Goal: Task Accomplishment & Management: Manage account settings

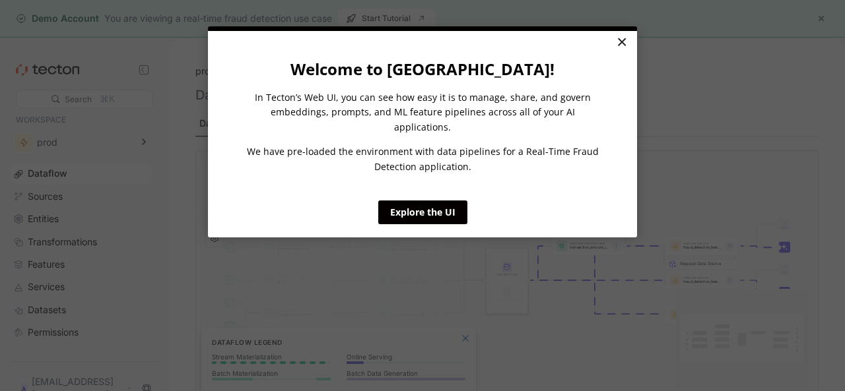
click at [627, 39] on link "×" at bounding box center [621, 43] width 23 height 24
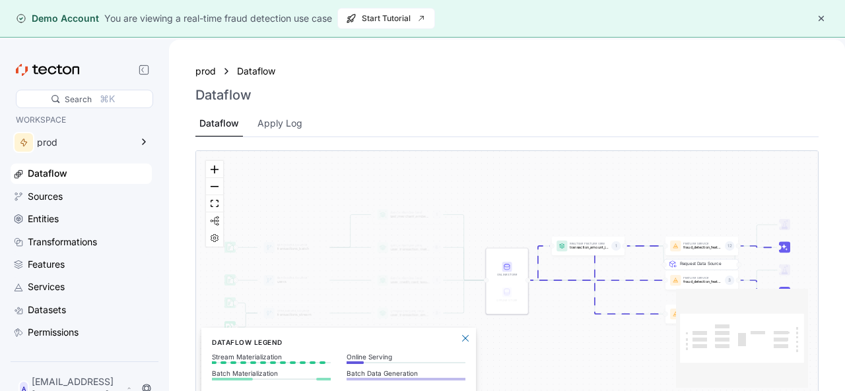
scroll to position [77, 0]
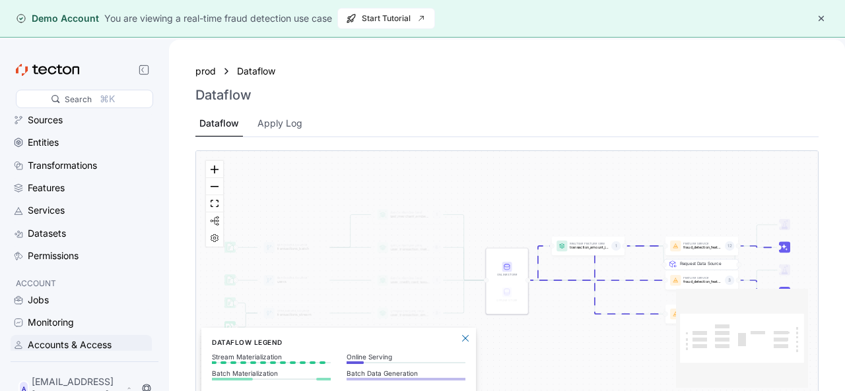
click at [61, 342] on div "Accounts & Access" at bounding box center [70, 345] width 84 height 15
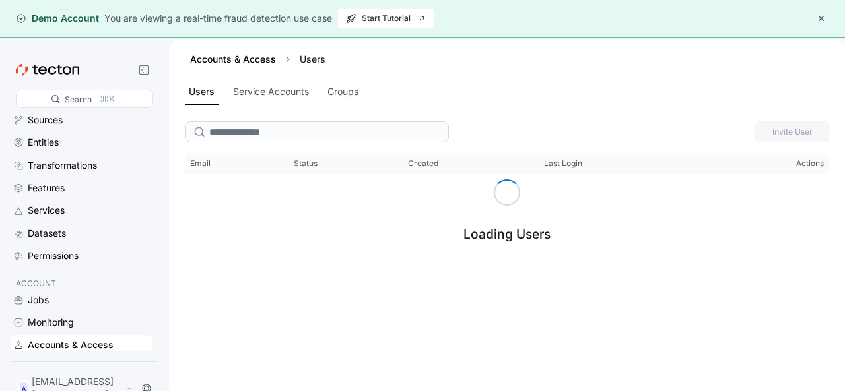
click at [822, 16] on button "button" at bounding box center [821, 19] width 16 height 16
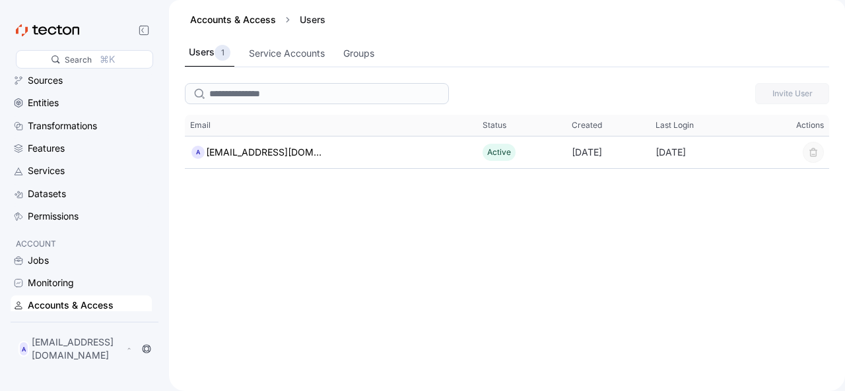
click at [437, 31] on div "Accounts & Access Users" at bounding box center [507, 20] width 644 height 40
click at [273, 44] on div "Service Accounts" at bounding box center [287, 54] width 84 height 26
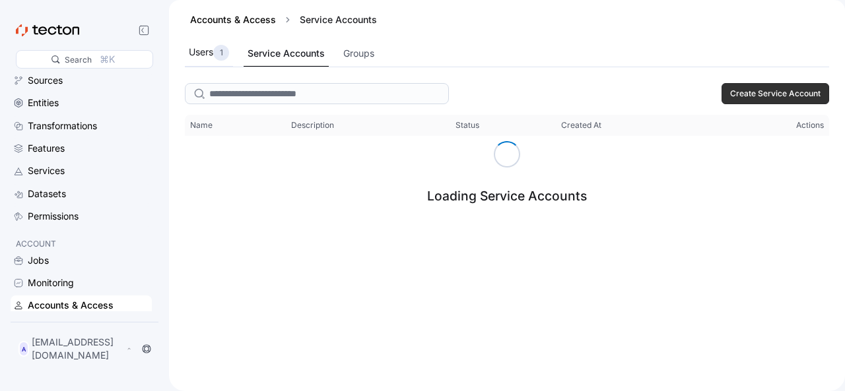
click at [217, 56] on div "1" at bounding box center [221, 53] width 16 height 16
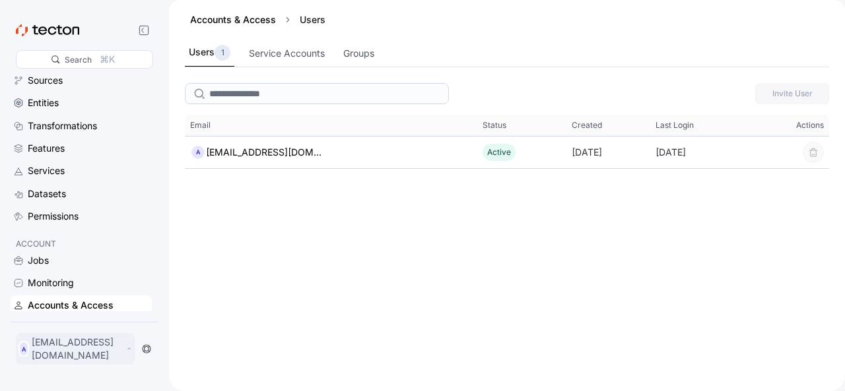
click at [75, 348] on p "[EMAIL_ADDRESS][DOMAIN_NAME]" at bounding box center [78, 349] width 92 height 26
click at [69, 302] on div "My Account" at bounding box center [66, 301] width 53 height 13
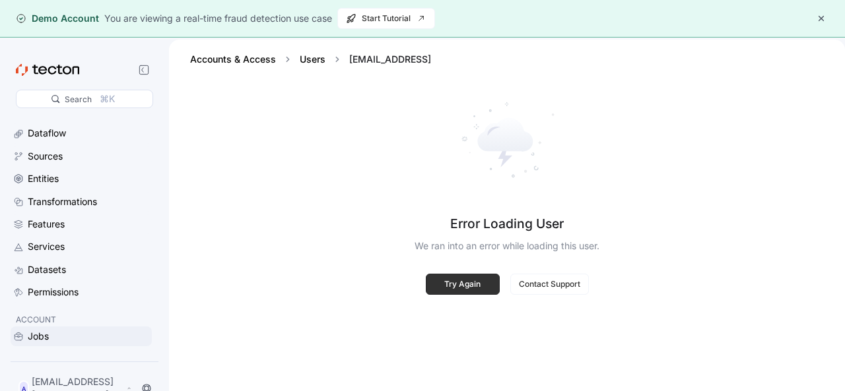
scroll to position [77, 0]
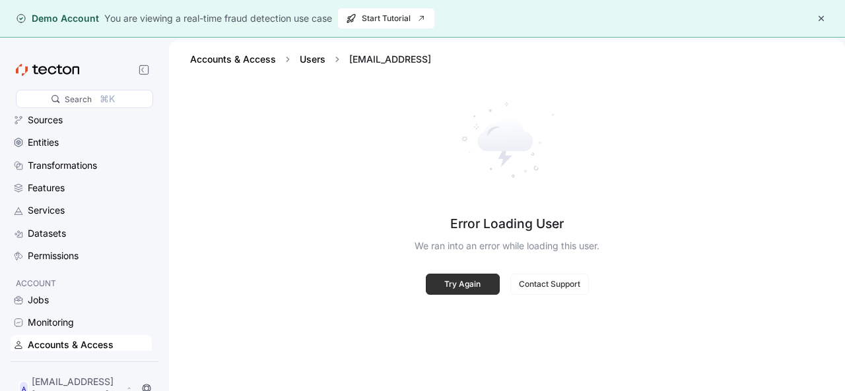
click at [77, 348] on div "Accounts & Access" at bounding box center [71, 345] width 86 height 15
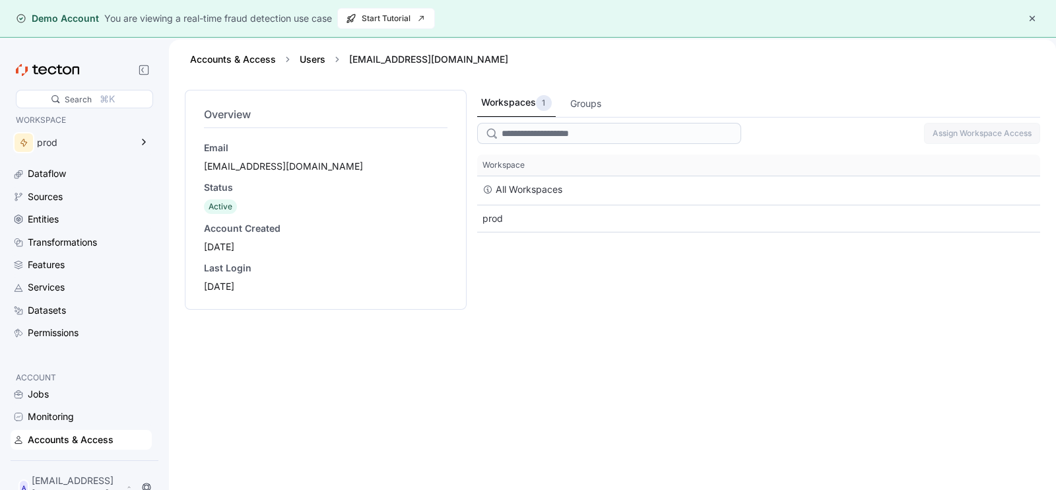
click at [86, 391] on div "A [EMAIL_ADDRESS][DOMAIN_NAME] A" at bounding box center [85, 481] width 148 height 53
click at [75, 391] on div "A [EMAIL_ADDRESS][DOMAIN_NAME] A" at bounding box center [85, 481] width 148 height 53
click at [55, 391] on div "Accounts & Access" at bounding box center [71, 439] width 86 height 15
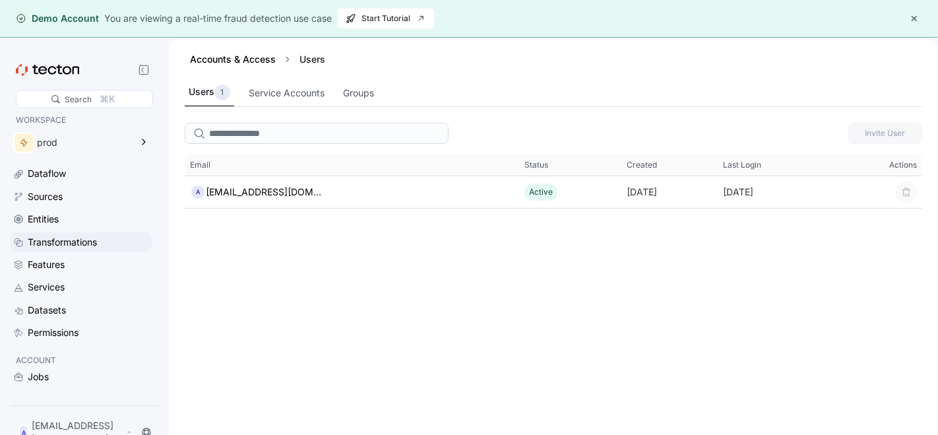
scroll to position [34, 0]
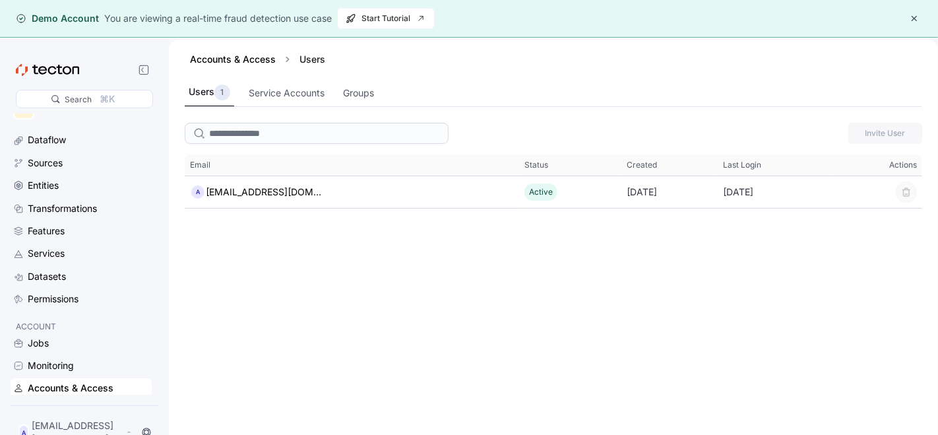
click at [844, 16] on button "button" at bounding box center [915, 19] width 16 height 16
click at [844, 53] on div "Accounts & Access Users" at bounding box center [554, 59] width 738 height 13
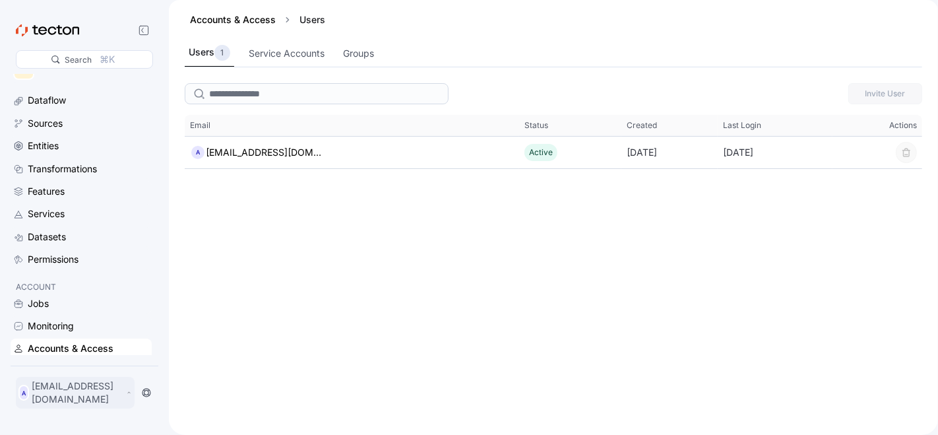
click at [49, 391] on p "[EMAIL_ADDRESS][DOMAIN_NAME]" at bounding box center [78, 392] width 92 height 26
click at [68, 368] on div "Log Out" at bounding box center [57, 363] width 35 height 13
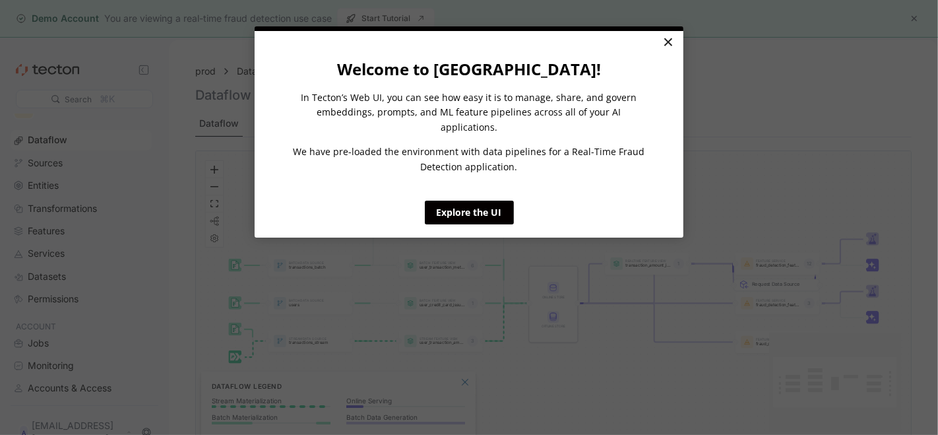
click at [669, 38] on link "×" at bounding box center [668, 43] width 23 height 24
